Goal: Navigation & Orientation: Understand site structure

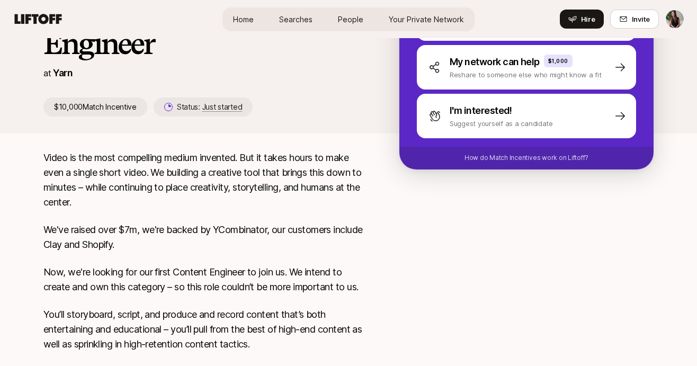
scroll to position [101, 0]
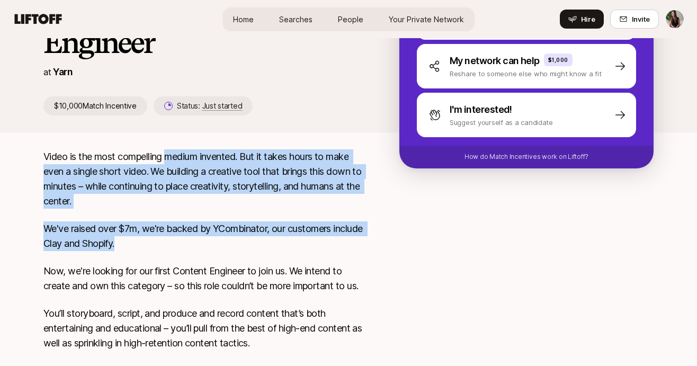
drag, startPoint x: 168, startPoint y: 156, endPoint x: 215, endPoint y: 242, distance: 97.9
click at [215, 242] on p "We've raised over $7m, we're backed by YCombinator, our customers include Clay …" at bounding box center [204, 236] width 322 height 30
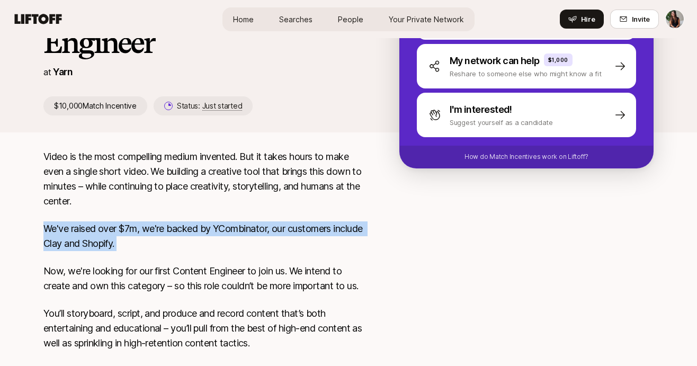
drag, startPoint x: 215, startPoint y: 242, endPoint x: 185, endPoint y: 156, distance: 90.8
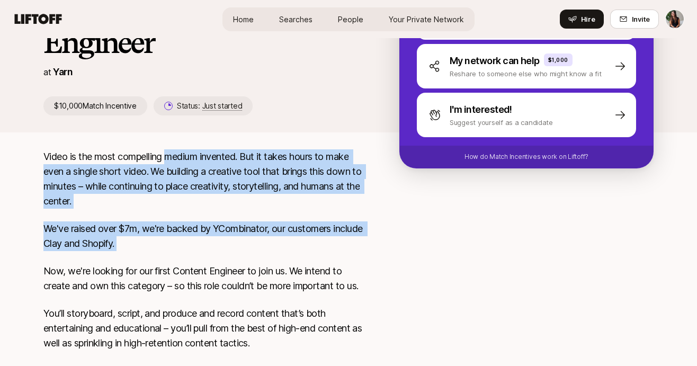
click at [185, 156] on p "Video is the most compelling medium invented. But it takes hours to make even a…" at bounding box center [204, 178] width 322 height 59
drag, startPoint x: 185, startPoint y: 156, endPoint x: 226, endPoint y: 262, distance: 113.1
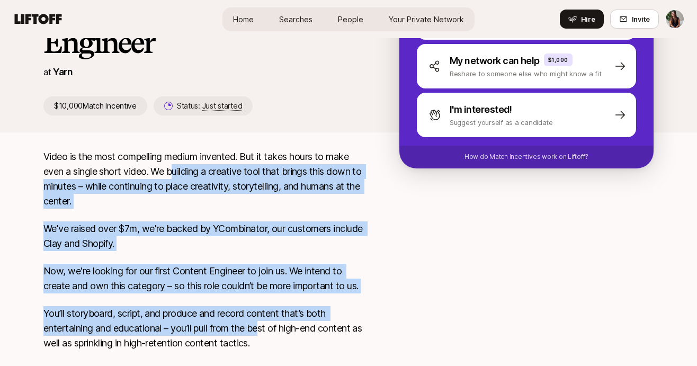
drag, startPoint x: 173, startPoint y: 168, endPoint x: 265, endPoint y: 321, distance: 178.5
click at [265, 321] on p "You’ll storyboard, script, and produce and record content that’s both entertain…" at bounding box center [204, 328] width 322 height 45
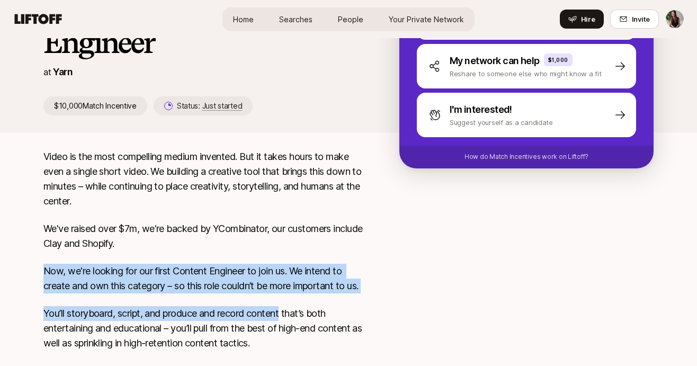
drag, startPoint x: 265, startPoint y: 321, endPoint x: 224, endPoint y: 192, distance: 134.9
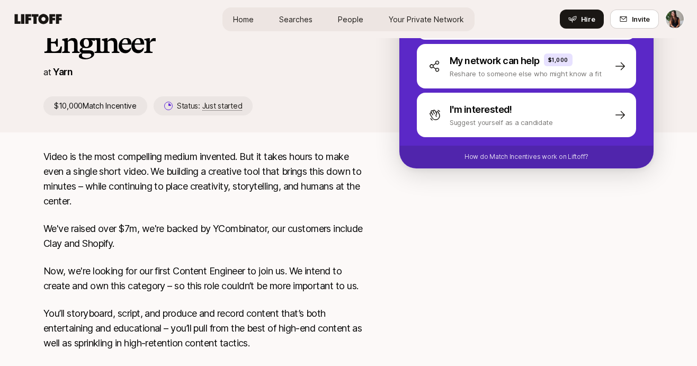
click at [224, 192] on p "Video is the most compelling medium invented. But it takes hours to make even a…" at bounding box center [204, 178] width 322 height 59
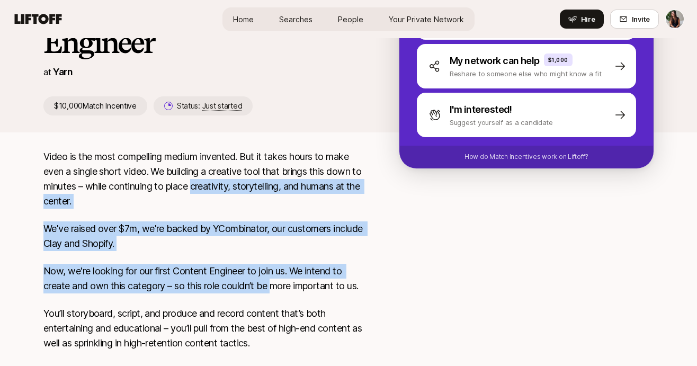
drag, startPoint x: 224, startPoint y: 192, endPoint x: 277, endPoint y: 289, distance: 110.7
click at [277, 289] on p "Now, we're looking for our first Content Engineer to join us. We intend to crea…" at bounding box center [204, 279] width 322 height 30
drag, startPoint x: 277, startPoint y: 289, endPoint x: 227, endPoint y: 180, distance: 120.7
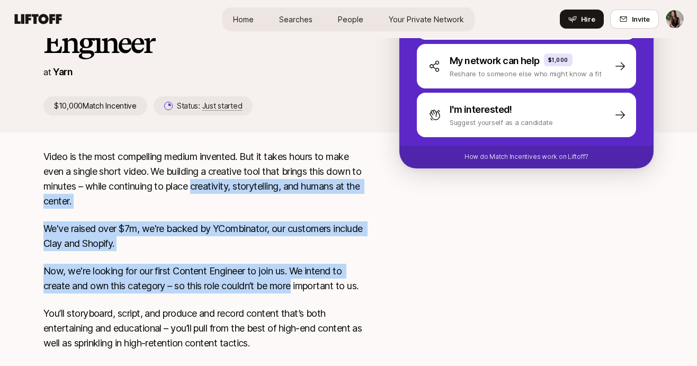
click at [227, 180] on p "Video is the most compelling medium invented. But it takes hours to make even a…" at bounding box center [204, 178] width 322 height 59
drag, startPoint x: 227, startPoint y: 180, endPoint x: 297, endPoint y: 294, distance: 134.4
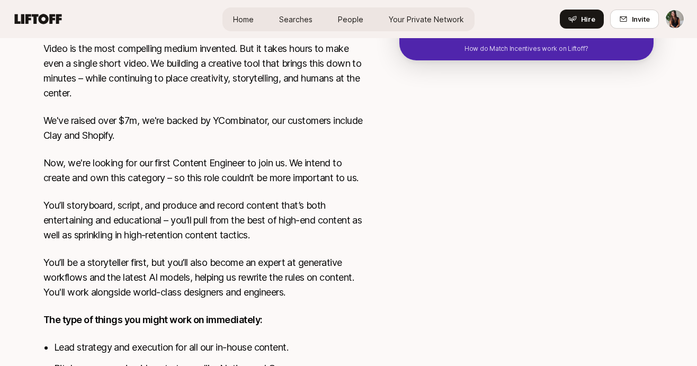
scroll to position [210, 0]
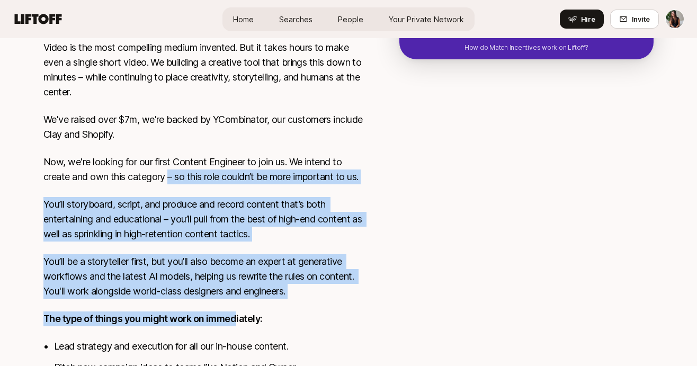
drag, startPoint x: 171, startPoint y: 174, endPoint x: 236, endPoint y: 315, distance: 155.5
click at [236, 314] on div "Video is the most compelling medium invented. But it takes hours to make even a…" at bounding box center [204, 274] width 322 height 468
click at [233, 272] on p "You’ll be a storyteller first, but you’ll also become an expert at generative w…" at bounding box center [204, 276] width 322 height 45
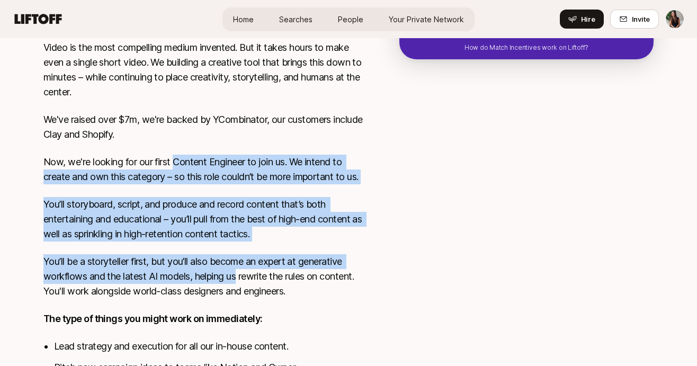
drag, startPoint x: 233, startPoint y: 272, endPoint x: 193, endPoint y: 163, distance: 116.3
click at [195, 166] on div "Video is the most compelling medium invented. But it takes hours to make even a…" at bounding box center [204, 274] width 322 height 468
click at [193, 163] on p "Now, we're looking for our first Content Engineer to join us. We intend to crea…" at bounding box center [204, 170] width 322 height 30
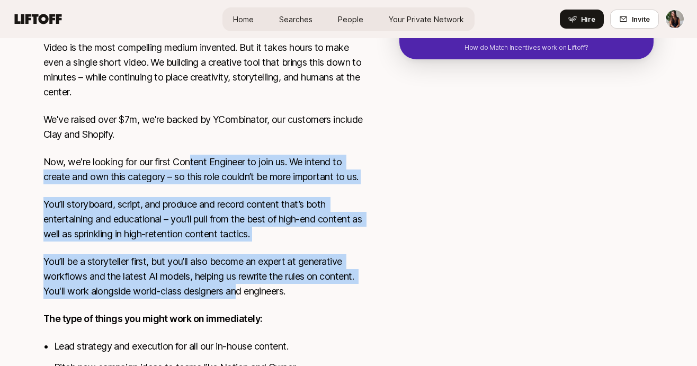
drag, startPoint x: 192, startPoint y: 162, endPoint x: 236, endPoint y: 283, distance: 129.1
click at [237, 284] on div "Video is the most compelling medium invented. But it takes hours to make even a…" at bounding box center [204, 274] width 322 height 468
click at [236, 283] on p "You’ll be a storyteller first, but you’ll also become an expert at generative w…" at bounding box center [204, 276] width 322 height 45
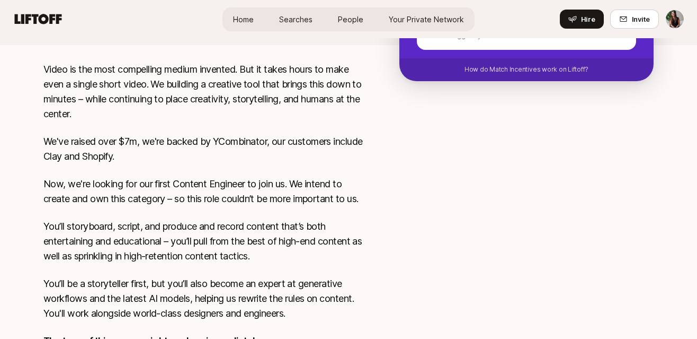
scroll to position [0, 0]
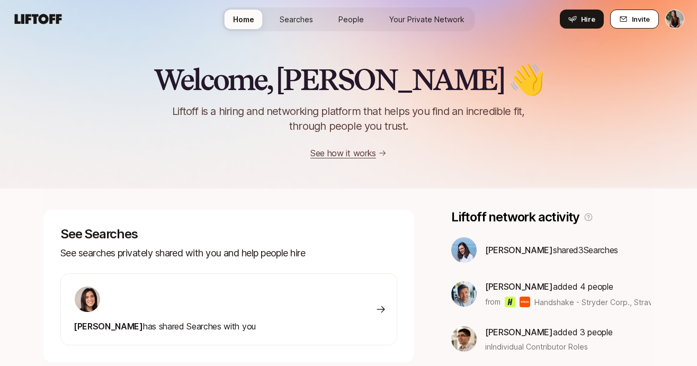
click at [623, 16] on icon at bounding box center [623, 19] width 8 height 8
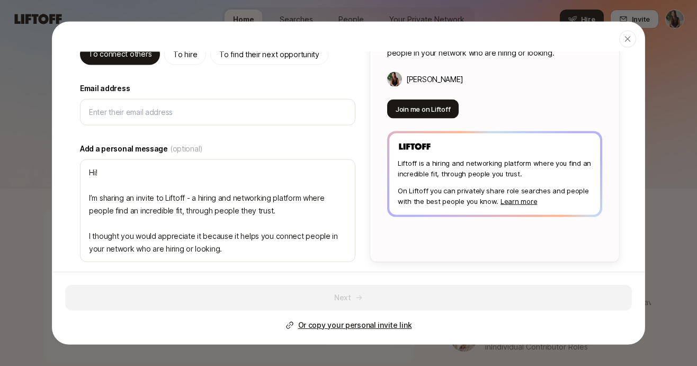
scroll to position [134, 0]
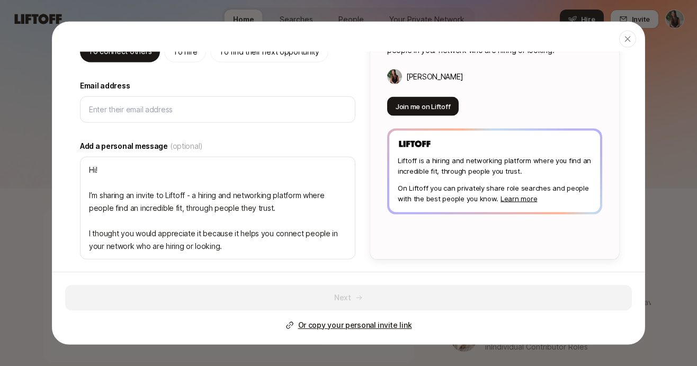
click at [362, 322] on p "Or copy your personal invite link" at bounding box center [355, 325] width 114 height 13
click at [636, 43] on header "Close" at bounding box center [348, 37] width 592 height 30
click at [629, 39] on icon "button" at bounding box center [628, 38] width 8 height 8
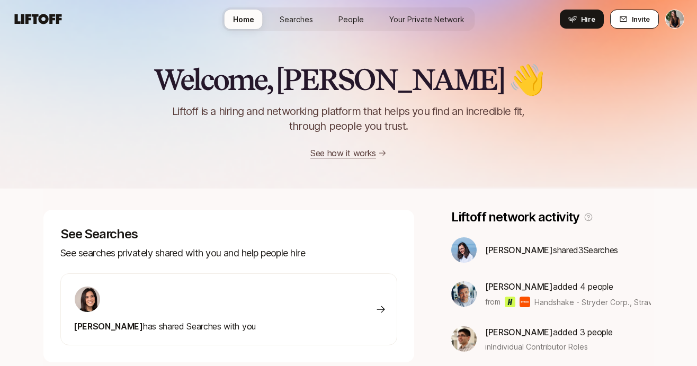
click at [631, 19] on button "Invite" at bounding box center [634, 19] width 49 height 19
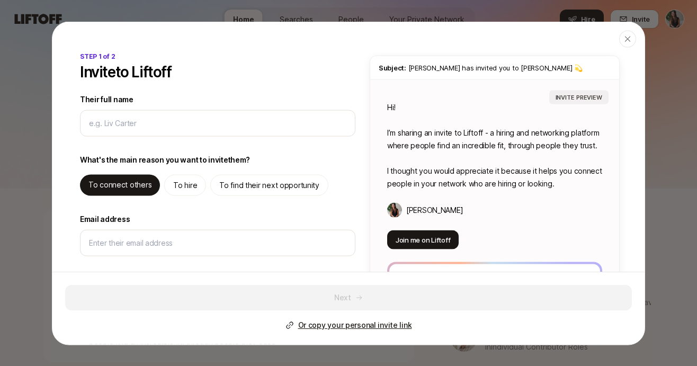
type textarea "x"
click at [354, 323] on p "Or copy your personal invite link" at bounding box center [355, 325] width 114 height 13
click at [629, 37] on icon "button" at bounding box center [627, 38] width 5 height 5
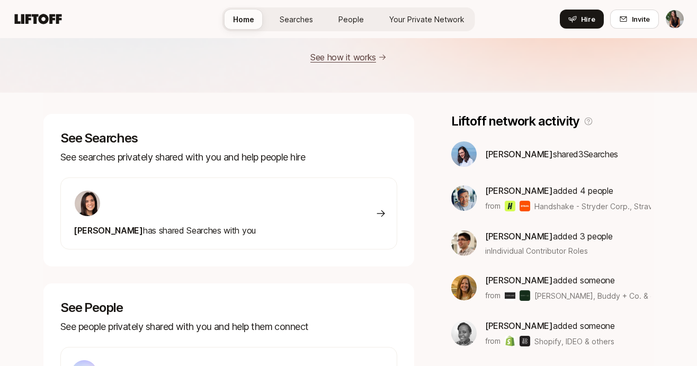
scroll to position [0, 0]
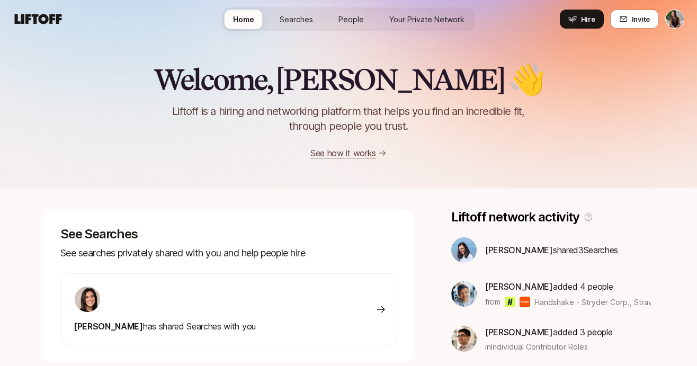
click at [286, 19] on span "Searches" at bounding box center [296, 19] width 33 height 11
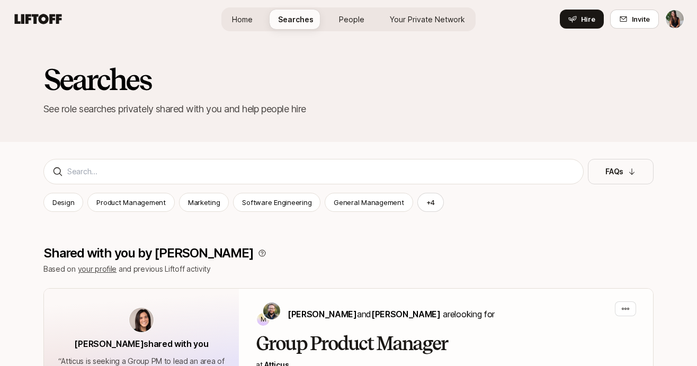
click at [351, 23] on span "People" at bounding box center [351, 19] width 25 height 11
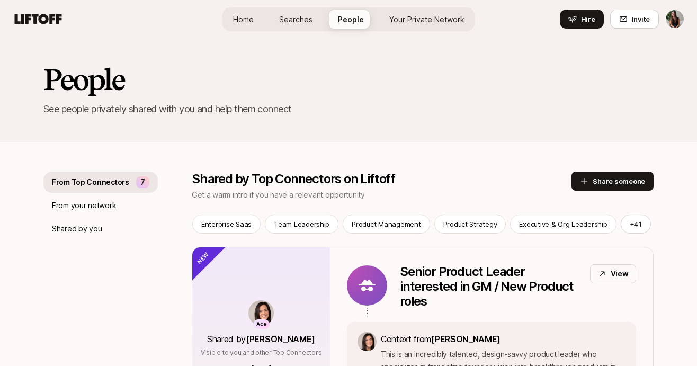
click at [413, 27] on link "Your Private Network" at bounding box center [427, 20] width 92 height 20
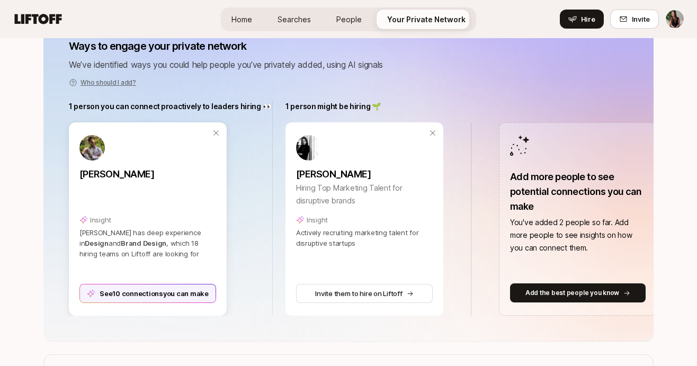
scroll to position [166, 0]
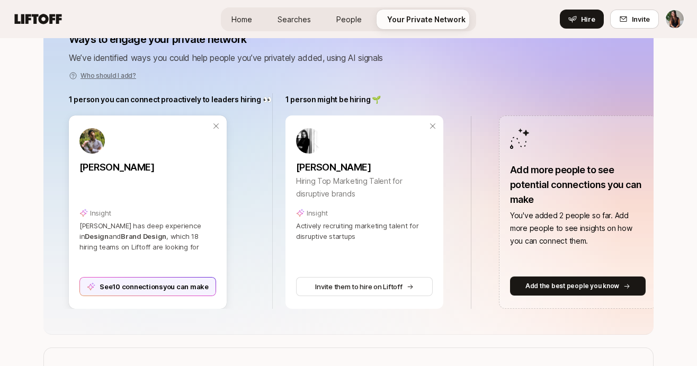
click at [126, 285] on div "See 10 connections you can make" at bounding box center [147, 286] width 137 height 19
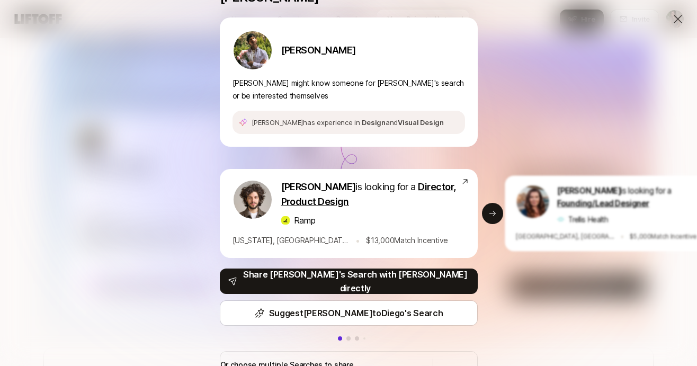
scroll to position [0, 0]
click at [132, 143] on div "Connections you can make for Tyler Tyler DiValerio Tyler might know someone for…" at bounding box center [348, 183] width 697 height 366
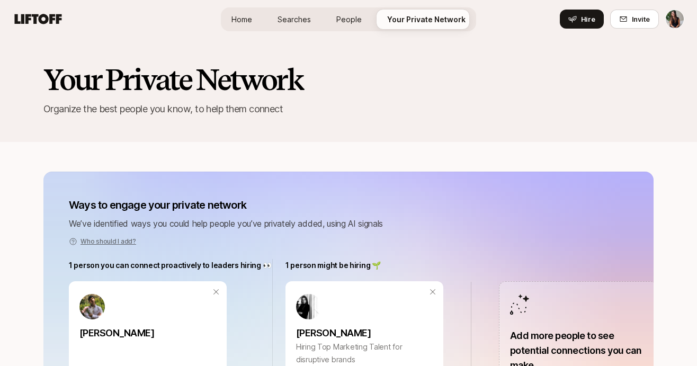
click at [352, 24] on link "People" at bounding box center [349, 20] width 42 height 20
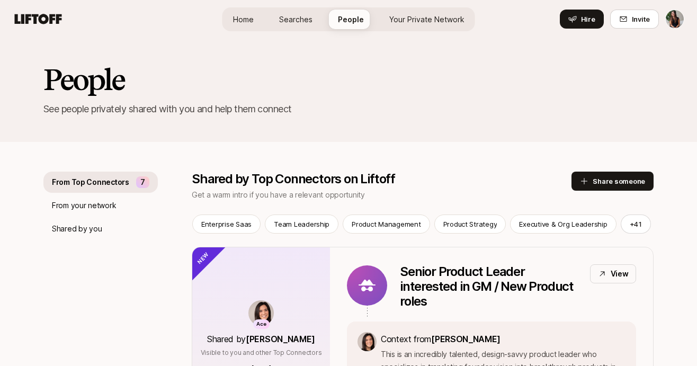
click at [290, 28] on link "Searches" at bounding box center [296, 20] width 50 height 20
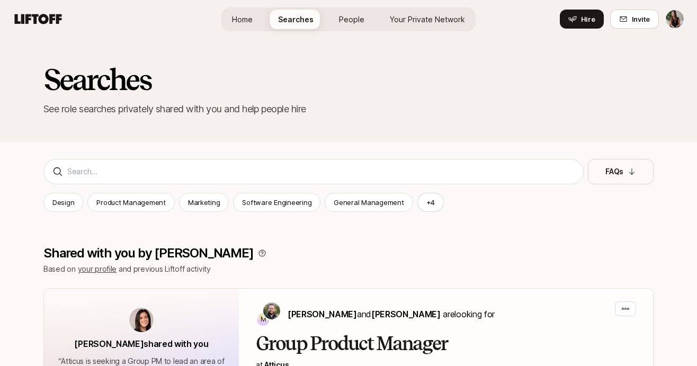
click at [240, 23] on span "Home" at bounding box center [242, 19] width 21 height 11
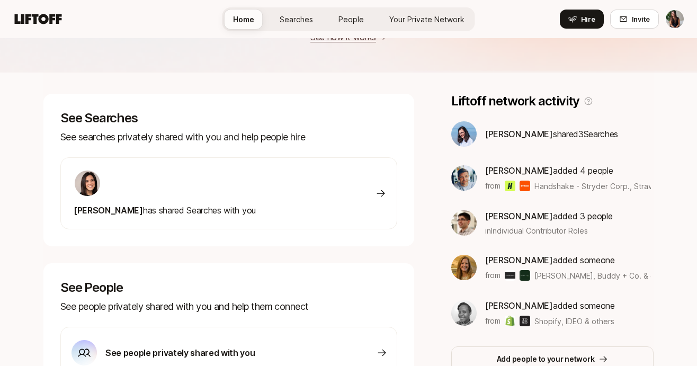
scroll to position [161, 0]
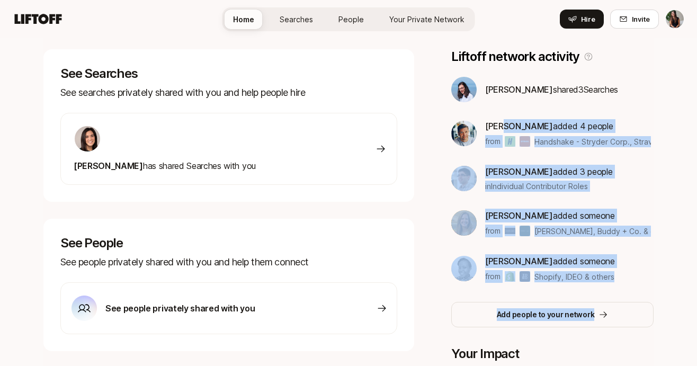
drag, startPoint x: 502, startPoint y: 124, endPoint x: 671, endPoint y: 297, distance: 241.7
click at [672, 297] on div "Welcome, Ciara 👋 Liftoff is a hiring and networking platform that helps you fin…" at bounding box center [348, 210] width 697 height 665
click at [659, 280] on div "Welcome, Ciara 👋 Liftoff is a hiring and networking platform that helps you fin…" at bounding box center [348, 210] width 697 height 665
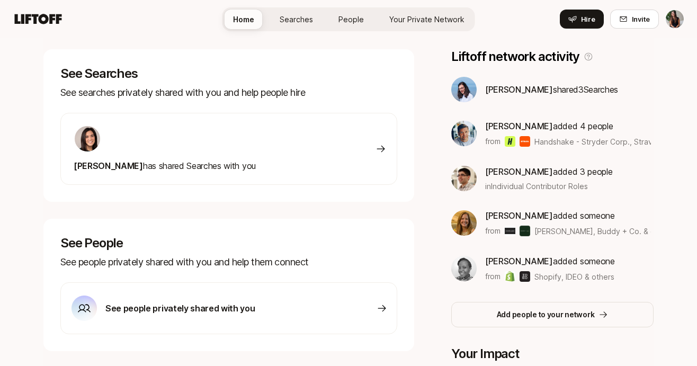
click at [277, 22] on link "Searches" at bounding box center [296, 20] width 50 height 20
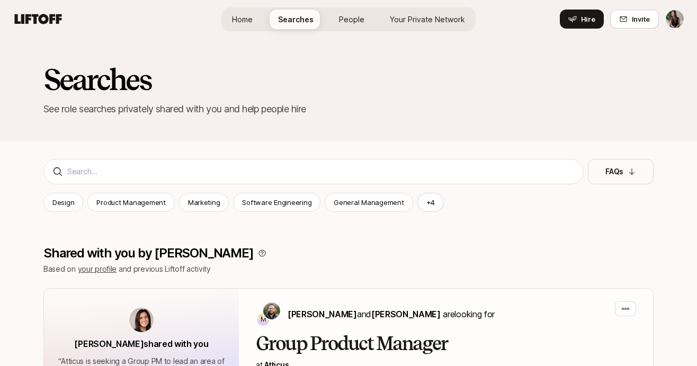
click at [338, 24] on link "People" at bounding box center [352, 20] width 42 height 20
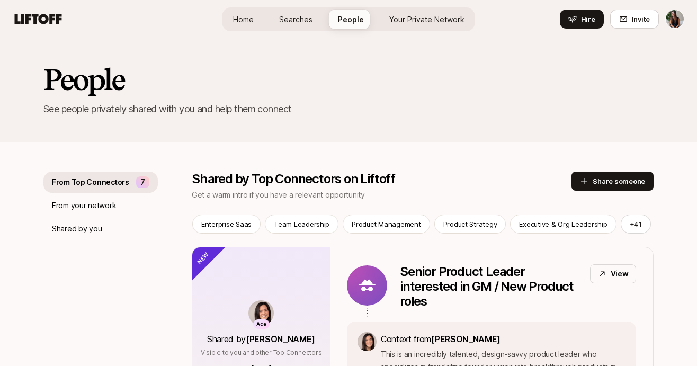
click at [430, 27] on link "Your Private Network" at bounding box center [427, 20] width 92 height 20
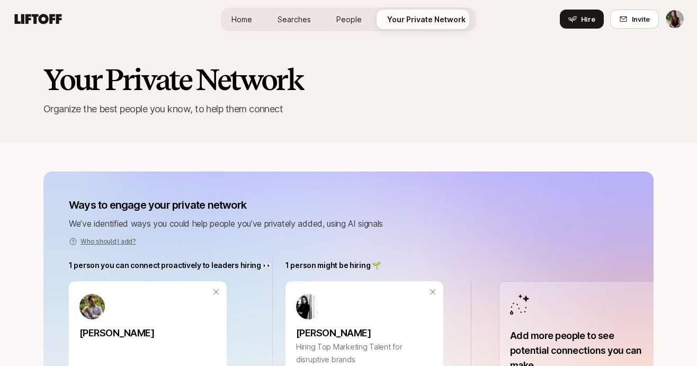
click at [239, 12] on link "Home" at bounding box center [242, 20] width 38 height 20
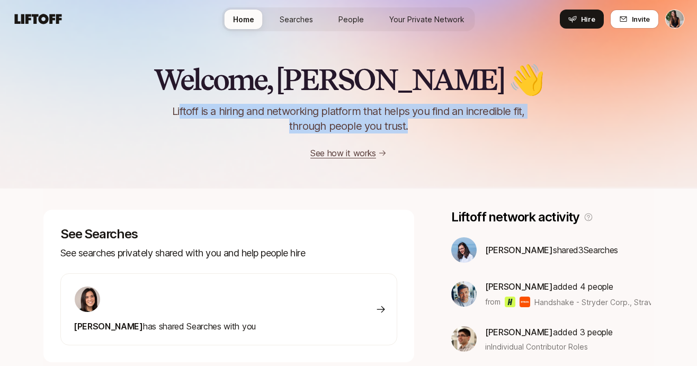
drag, startPoint x: 181, startPoint y: 107, endPoint x: 229, endPoint y: 163, distance: 74.0
click at [229, 163] on div "Welcome, Ciara 👋 Liftoff is a hiring and networking platform that helps you fin…" at bounding box center [348, 94] width 697 height 190
